Goal: Task Accomplishment & Management: Manage account settings

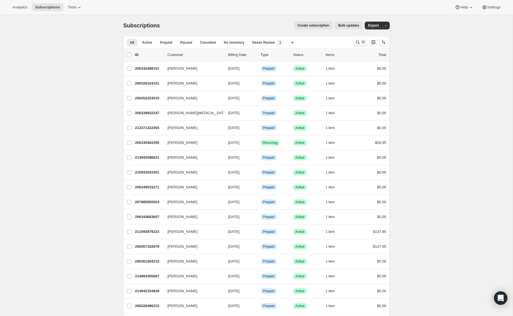
click at [357, 43] on icon "Search and filter results" at bounding box center [358, 43] width 6 height 6
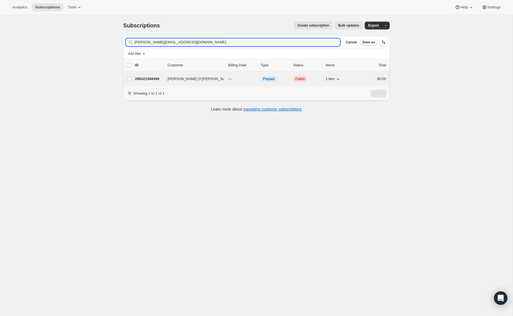
type input "[PERSON_NAME][EMAIL_ADDRESS][DOMAIN_NAME]"
click at [146, 79] on p "206321549399" at bounding box center [149, 79] width 28 height 6
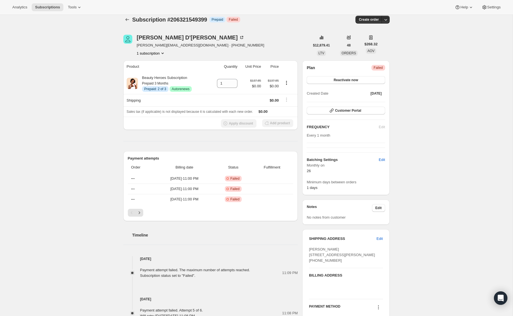
scroll to position [7, 0]
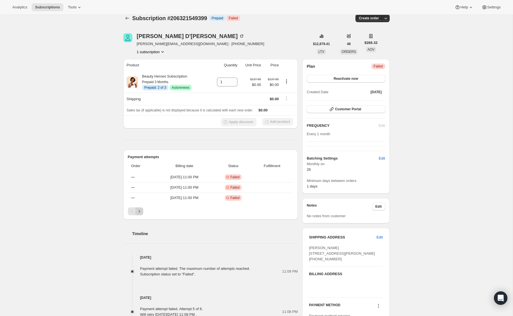
click at [138, 212] on icon "Next" at bounding box center [139, 212] width 6 height 6
click at [128, 212] on button "Previous" at bounding box center [132, 212] width 8 height 8
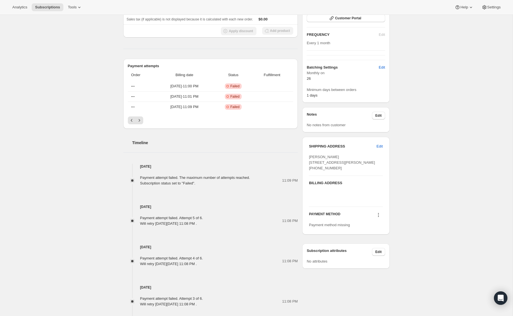
scroll to position [81, 0]
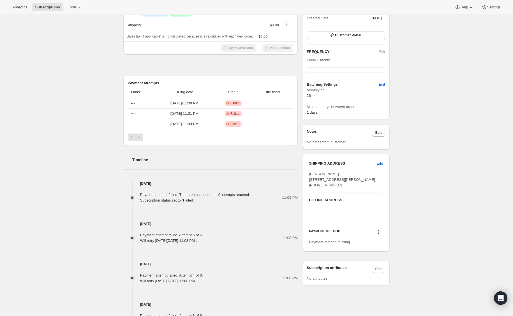
click at [379, 235] on icon at bounding box center [379, 233] width 6 height 6
click at [382, 255] on span "Select payment method" at bounding box center [377, 254] width 38 height 4
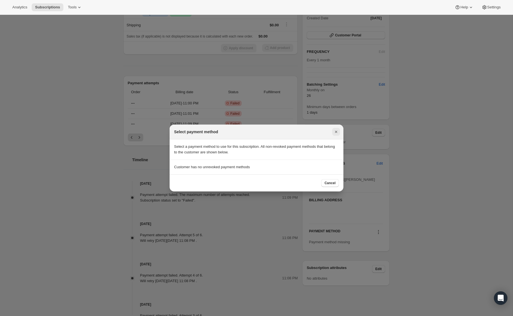
click at [334, 134] on icon "Close" at bounding box center [336, 132] width 6 height 6
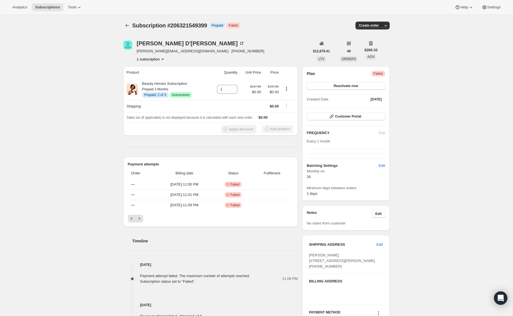
scroll to position [81, 0]
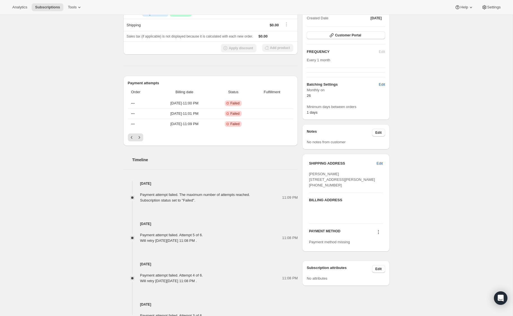
click at [378, 235] on icon at bounding box center [379, 233] width 6 height 6
click at [385, 264] on span "Add credit card" at bounding box center [377, 264] width 38 height 6
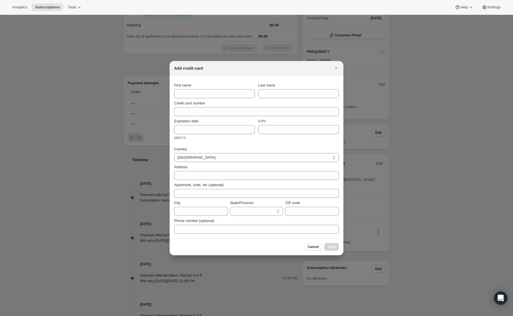
scroll to position [0, 0]
click at [334, 70] on icon "Close" at bounding box center [336, 69] width 6 height 6
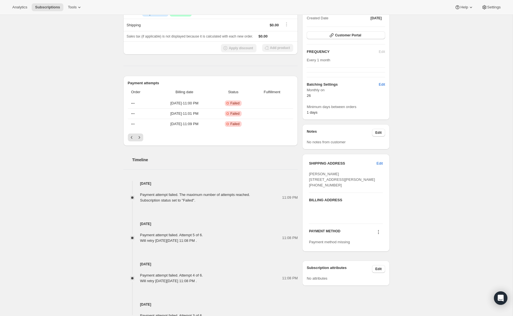
click at [378, 235] on icon at bounding box center [379, 233] width 6 height 6
click at [379, 255] on span "Select payment method" at bounding box center [377, 254] width 38 height 4
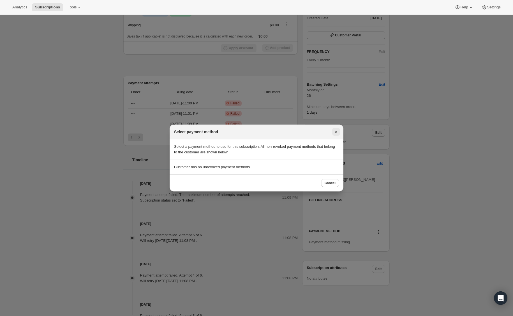
click at [335, 134] on icon "Close" at bounding box center [336, 132] width 6 height 6
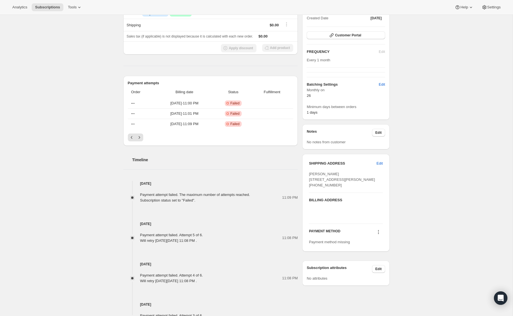
click at [379, 235] on icon at bounding box center [379, 233] width 6 height 6
click at [376, 264] on span "Add credit card" at bounding box center [370, 263] width 24 height 4
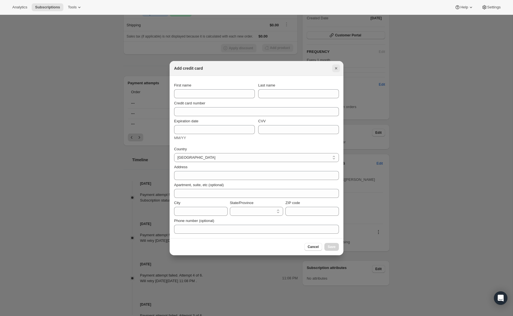
click at [335, 66] on icon "Close" at bounding box center [336, 69] width 6 height 6
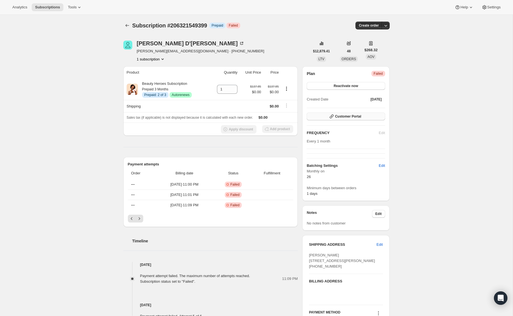
click at [362, 116] on button "Customer Portal" at bounding box center [346, 117] width 78 height 8
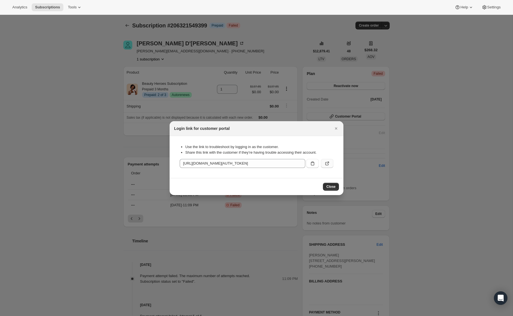
click at [325, 163] on icon ":rc6:" at bounding box center [326, 163] width 3 height 3
click at [336, 128] on icon "Close" at bounding box center [336, 129] width 6 height 6
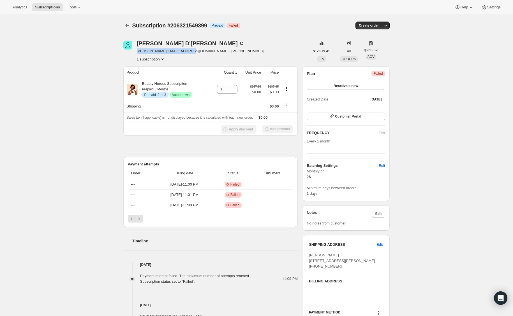
drag, startPoint x: 186, startPoint y: 52, endPoint x: 136, endPoint y: 50, distance: 49.4
click at [136, 50] on div "[PERSON_NAME] D'[PERSON_NAME] [PERSON_NAME][EMAIL_ADDRESS][DOMAIN_NAME] · [PHON…" at bounding box center [216, 51] width 186 height 21
copy span "[PERSON_NAME][EMAIL_ADDRESS][DOMAIN_NAME]"
